Goal: Task Accomplishment & Management: Use online tool/utility

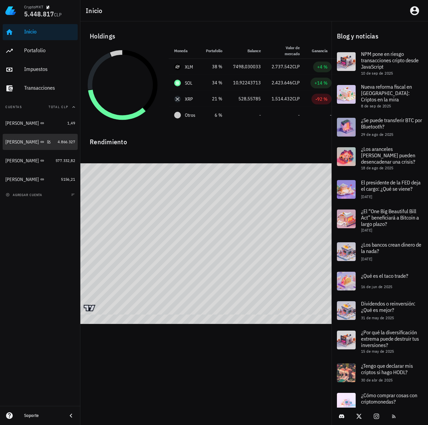
click at [18, 142] on div "[PERSON_NAME]" at bounding box center [21, 142] width 33 height 6
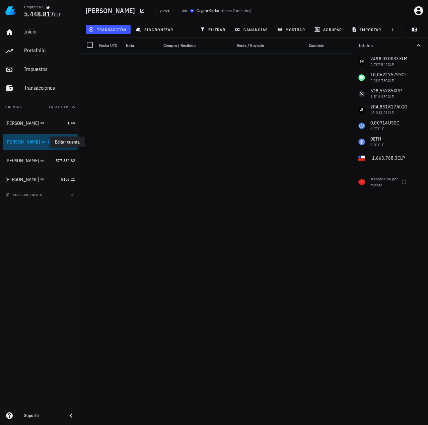
click at [49, 141] on icon "button" at bounding box center [50, 141] width 3 height 3
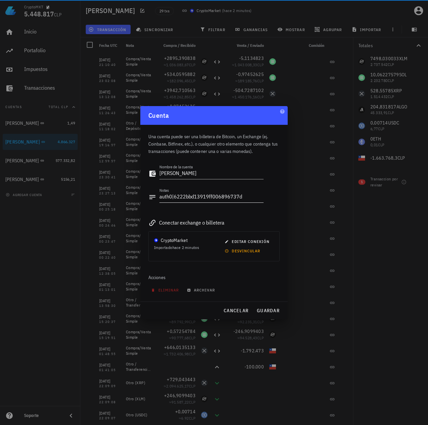
click at [211, 197] on textarea "auth0|6222bbd13919ff006896737d" at bounding box center [211, 197] width 104 height 11
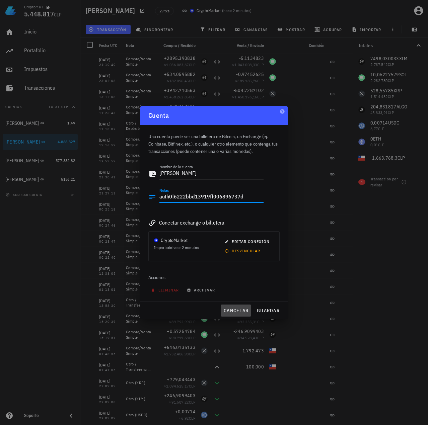
click at [233, 313] on span "cancelar" at bounding box center [235, 311] width 25 height 6
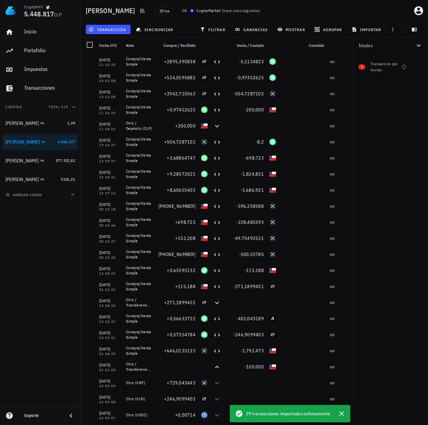
click at [412, 303] on div "Totales 1 Transaccion por revisar" at bounding box center [390, 231] width 75 height 388
click at [339, 415] on icon "button" at bounding box center [341, 413] width 5 height 5
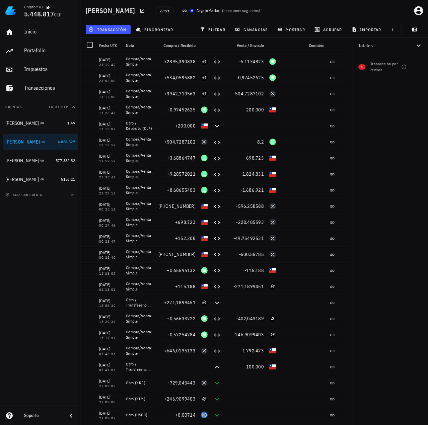
click at [393, 207] on div "Totales 1 Transaccion por revisar" at bounding box center [390, 231] width 75 height 388
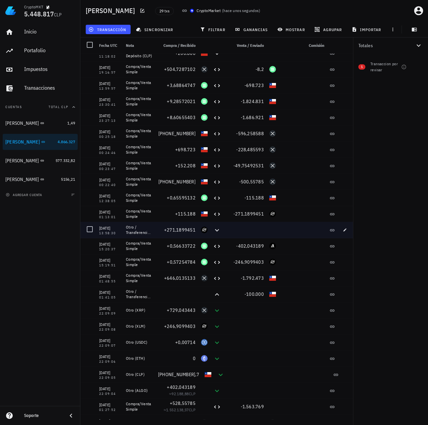
scroll to position [100, 0]
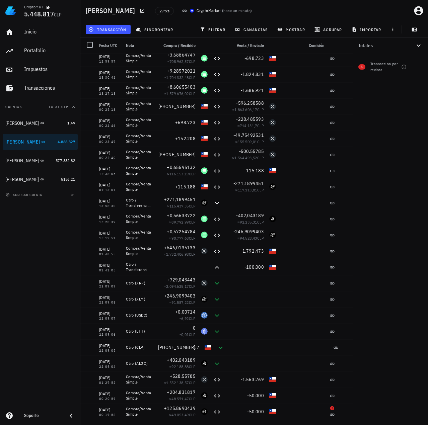
click at [379, 291] on div "Totales 1 Transaccion por revisar" at bounding box center [390, 231] width 75 height 388
click at [383, 146] on div "Totales 1 Transaccion por revisar" at bounding box center [390, 231] width 75 height 388
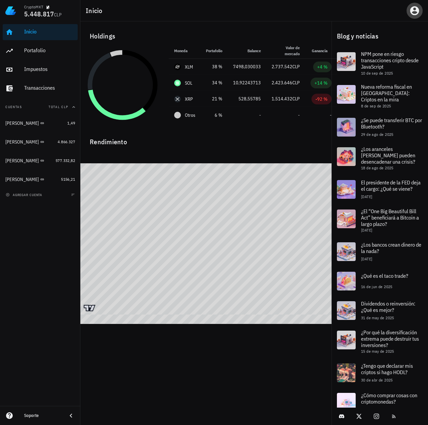
click at [411, 12] on icon "button" at bounding box center [414, 10] width 9 height 9
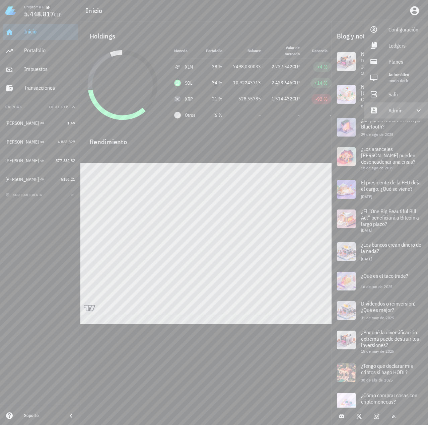
click at [394, 115] on div "Admin" at bounding box center [397, 110] width 18 height 13
click at [388, 130] on div "Impersonar" at bounding box center [405, 126] width 34 height 13
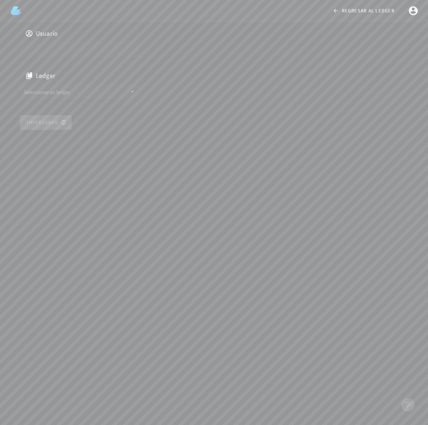
click at [51, 46] on input "text" at bounding box center [79, 49] width 111 height 11
paste input "auth0|6222bbd13919ff006896737d"
type input "auth0|6222bbd13919ff006896737d"
click at [62, 89] on input "Seleccionar un ledger" at bounding box center [75, 91] width 103 height 11
click at [58, 97] on div "clgn24mft00160k1b4lpf4tf2" at bounding box center [85, 98] width 99 height 5
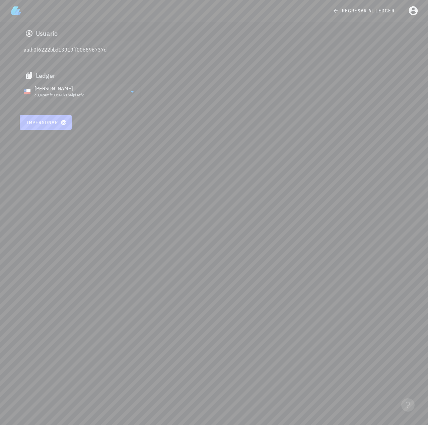
click at [48, 126] on button "Impersonar" at bounding box center [46, 122] width 52 height 15
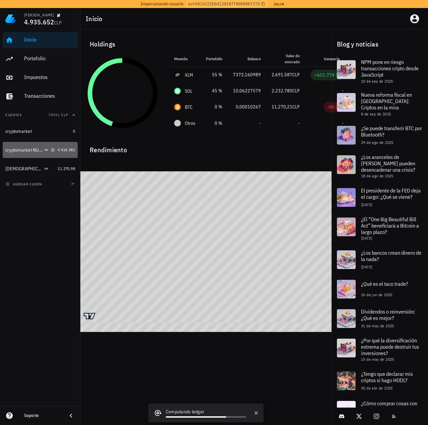
click at [21, 148] on div "cryptomarket NUEVA" at bounding box center [23, 150] width 37 height 6
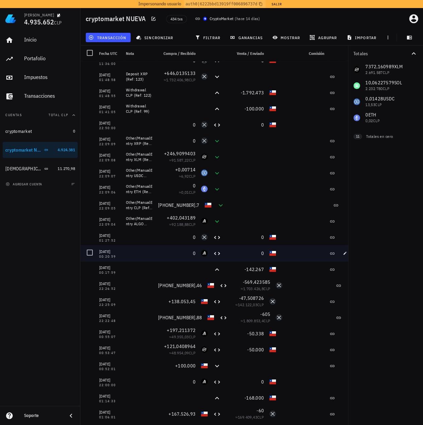
scroll to position [669, 0]
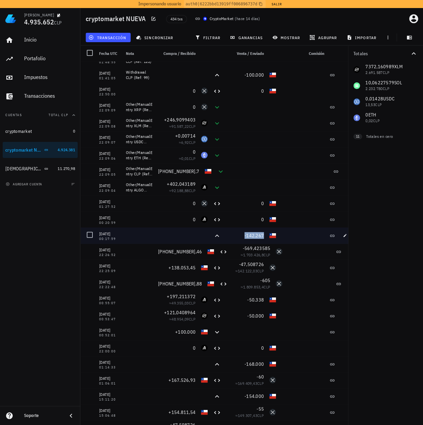
drag, startPoint x: 265, startPoint y: 237, endPoint x: 247, endPoint y: 238, distance: 18.1
click at [247, 238] on div "-142.267" at bounding box center [245, 236] width 43 height 16
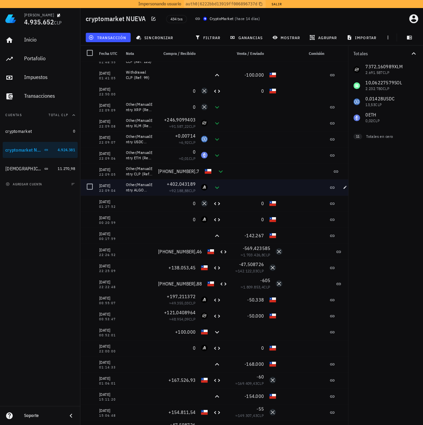
click at [195, 190] on span "CLP" at bounding box center [192, 190] width 7 height 5
click at [149, 185] on div "Other/ManualEntry ALGO (Ref: 1792)" at bounding box center [139, 187] width 27 height 11
drag, startPoint x: 225, startPoint y: 187, endPoint x: 196, endPoint y: 182, distance: 29.9
click at [196, 182] on div "02/08/2025 22:09:04 Other/ManualEntry ALGO (Ref: 1792) +402,043189 ≈ 92.188,88 …" at bounding box center [217, 187] width 274 height 16
click at [180, 189] on span "92.188,88" at bounding box center [179, 190] width 17 height 5
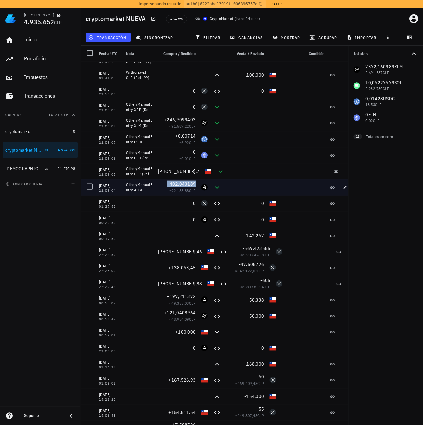
click at [184, 185] on span "+402,043189" at bounding box center [181, 184] width 29 height 6
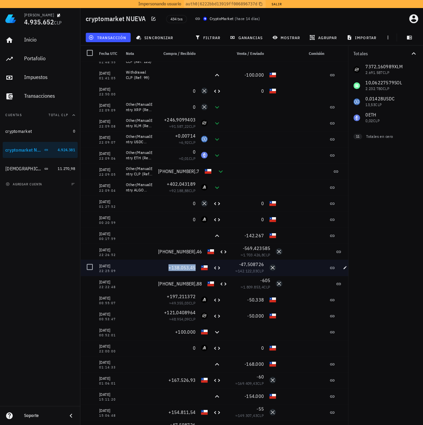
click at [181, 267] on span "+138.053,45" at bounding box center [181, 268] width 27 height 6
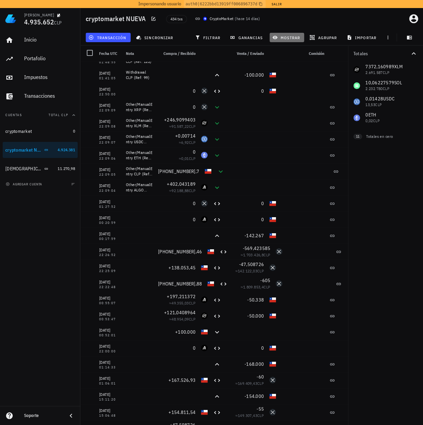
click at [284, 38] on span "mostrar" at bounding box center [286, 37] width 26 height 5
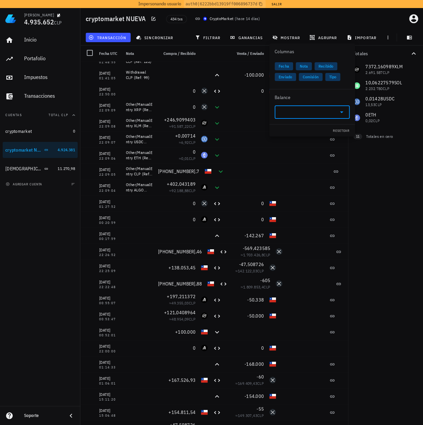
click at [307, 114] on input "text" at bounding box center [307, 112] width 56 height 11
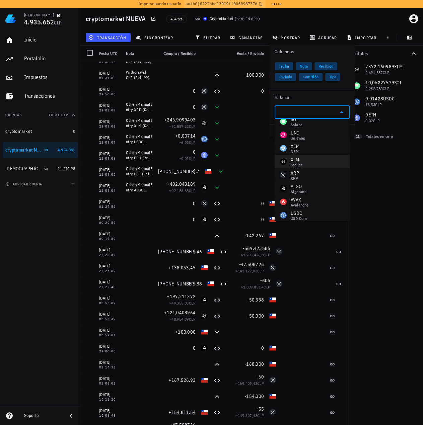
click at [314, 162] on div "XLM Stellar" at bounding box center [311, 161] width 75 height 13
type input "XLM"
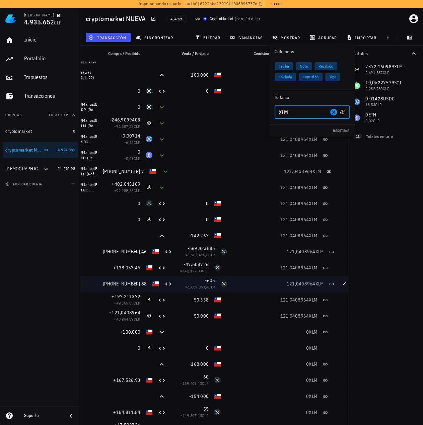
drag, startPoint x: 292, startPoint y: 291, endPoint x: 329, endPoint y: 282, distance: 38.2
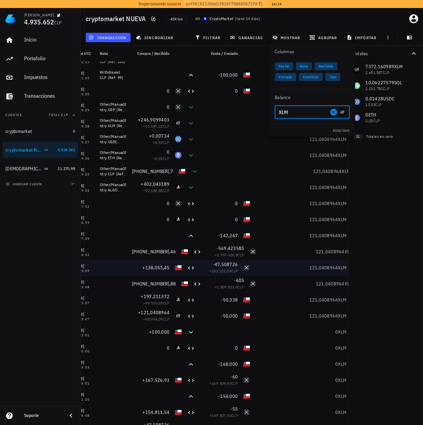
scroll to position [0, 8]
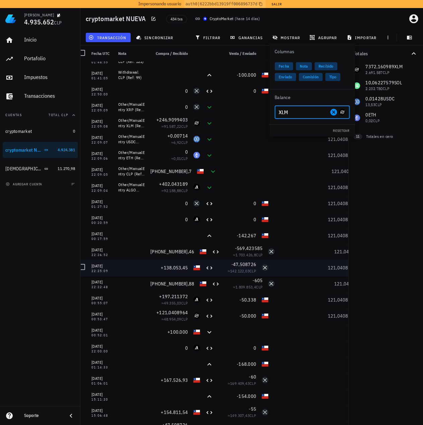
drag, startPoint x: 289, startPoint y: 275, endPoint x: 263, endPoint y: 275, distance: 25.8
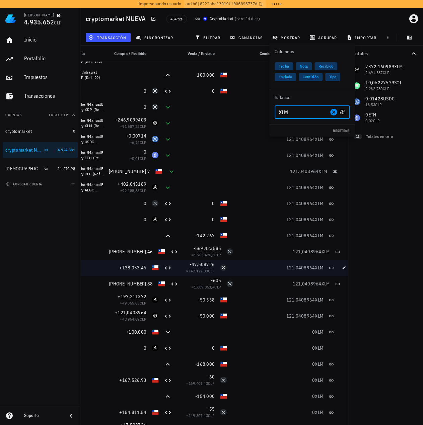
drag, startPoint x: 301, startPoint y: 276, endPoint x: 326, endPoint y: 274, distance: 25.9
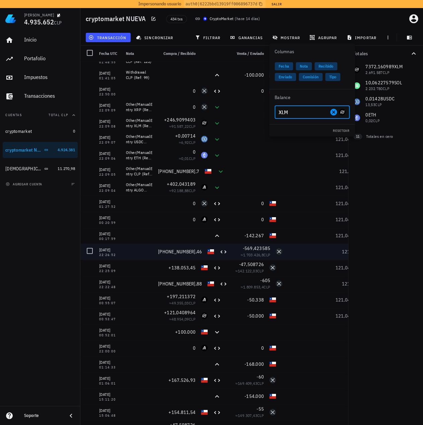
drag, startPoint x: 304, startPoint y: 256, endPoint x: 252, endPoint y: 259, distance: 51.6
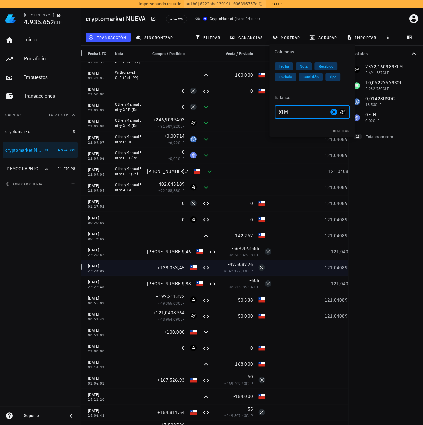
drag, startPoint x: 311, startPoint y: 264, endPoint x: 320, endPoint y: 262, distance: 9.2
click at [314, 269] on div at bounding box center [291, 268] width 48 height 16
